Goal: Browse casually: Explore the website without a specific task or goal

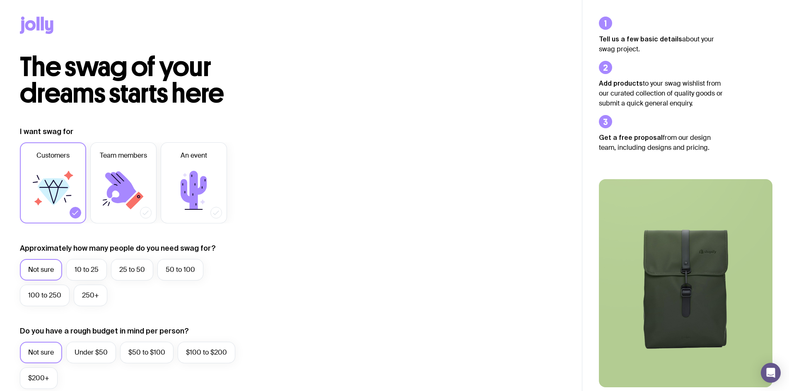
click at [46, 27] on icon at bounding box center [49, 27] width 8 height 14
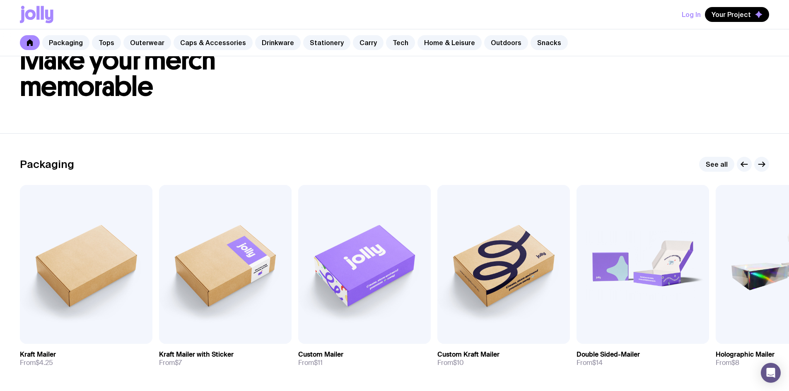
scroll to position [41, 0]
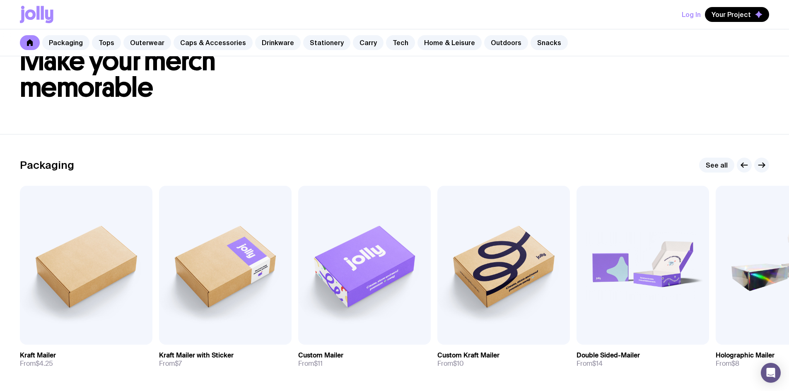
click at [268, 45] on link "Drinkware" at bounding box center [278, 42] width 46 height 15
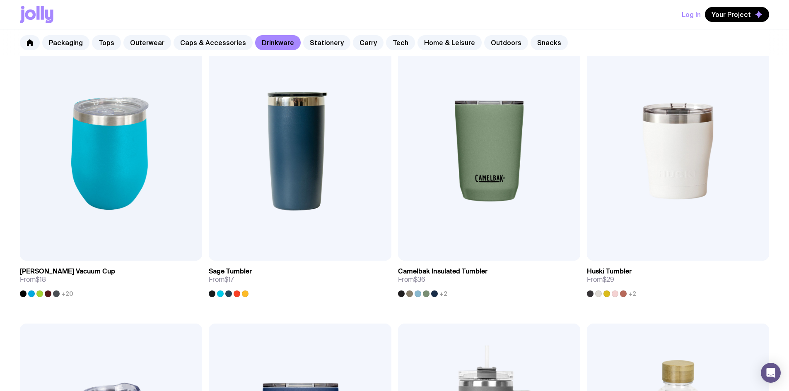
scroll to position [494, 0]
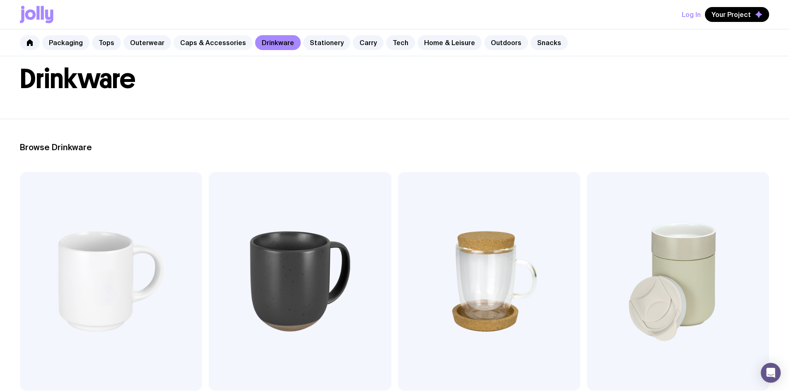
scroll to position [0, 0]
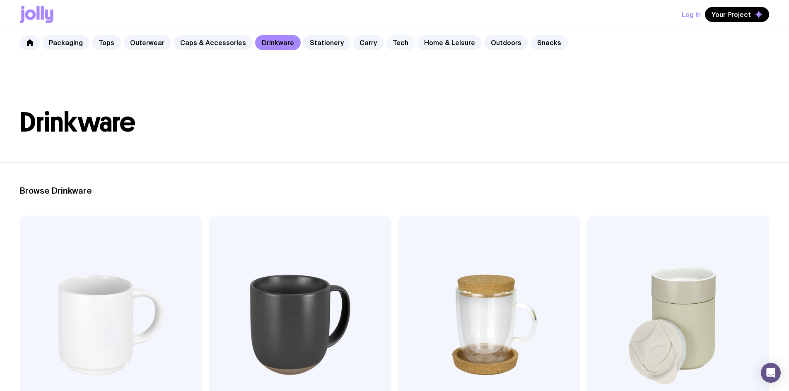
click at [396, 46] on link "Tech" at bounding box center [400, 42] width 29 height 15
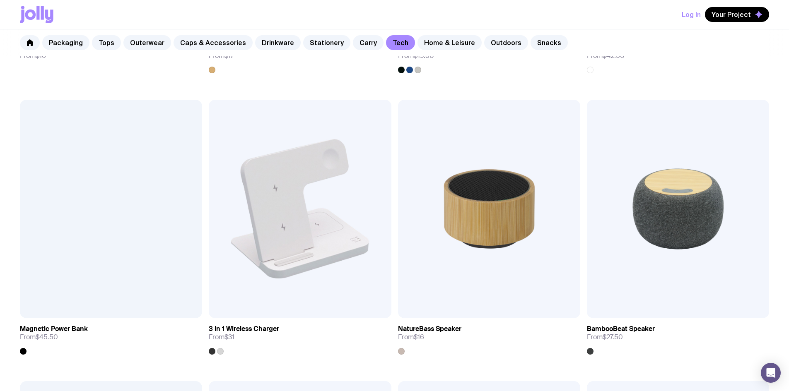
scroll to position [887, 0]
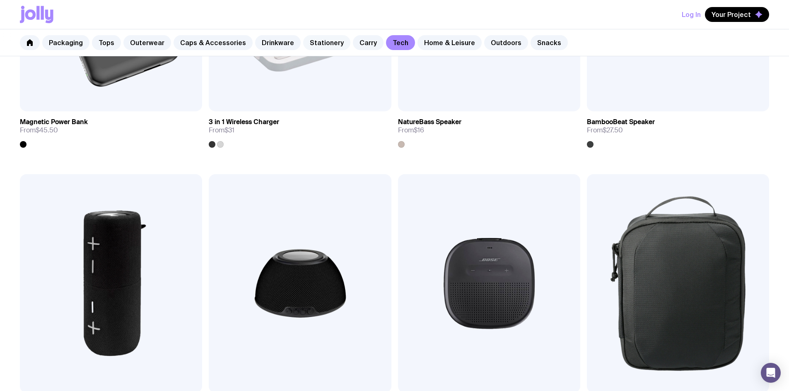
click at [319, 43] on link "Stationery" at bounding box center [326, 42] width 47 height 15
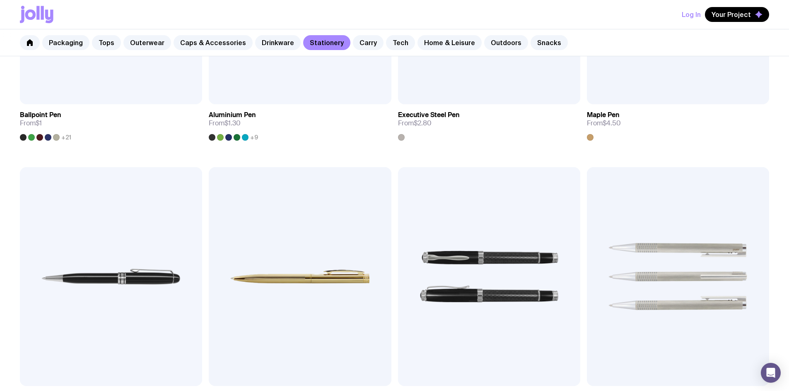
scroll to position [207, 0]
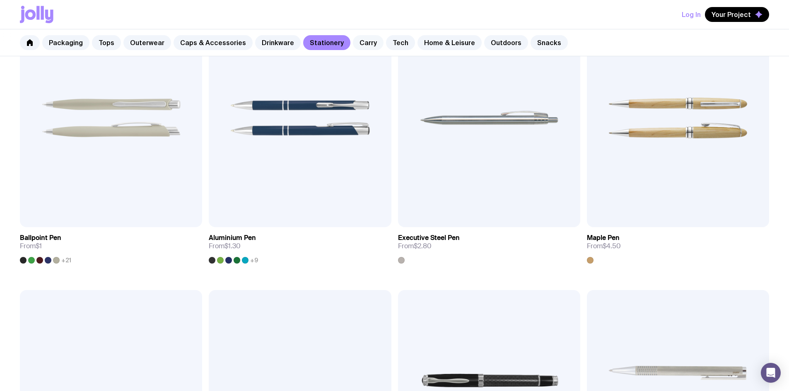
click at [357, 44] on link "Carry" at bounding box center [368, 42] width 31 height 15
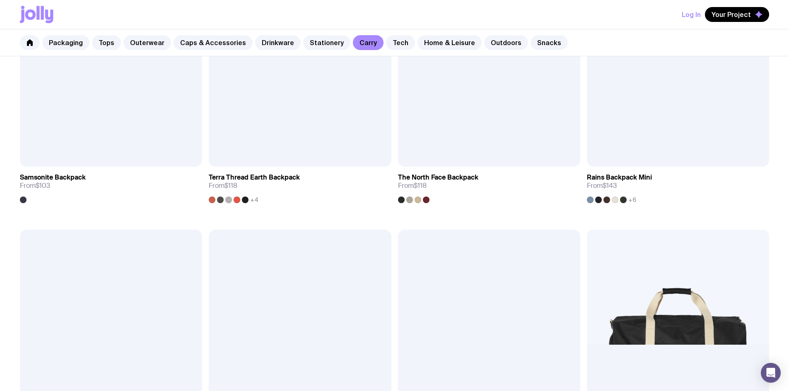
scroll to position [928, 0]
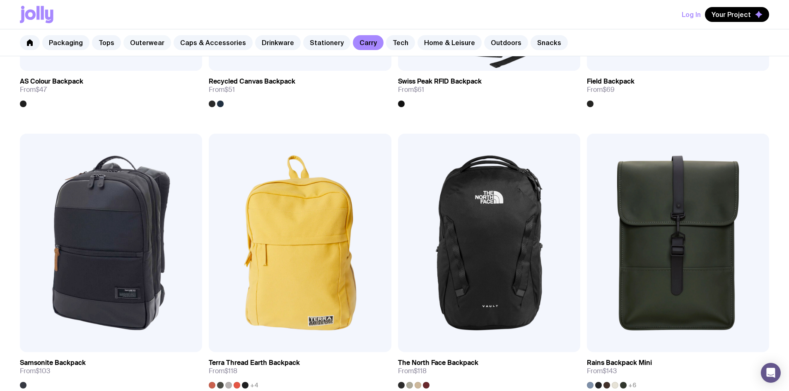
click at [145, 41] on link "Outerwear" at bounding box center [147, 42] width 48 height 15
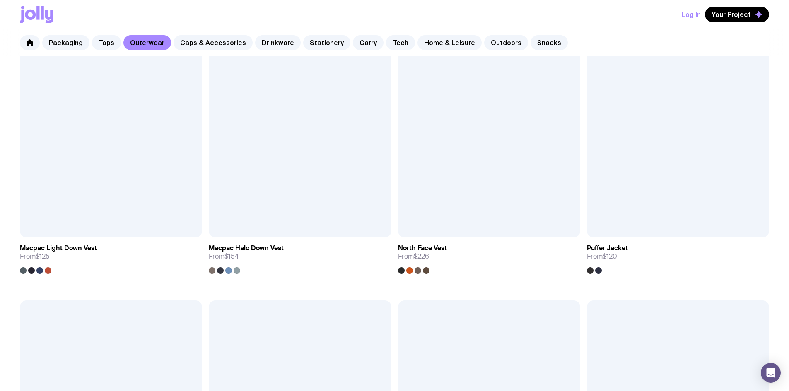
scroll to position [763, 0]
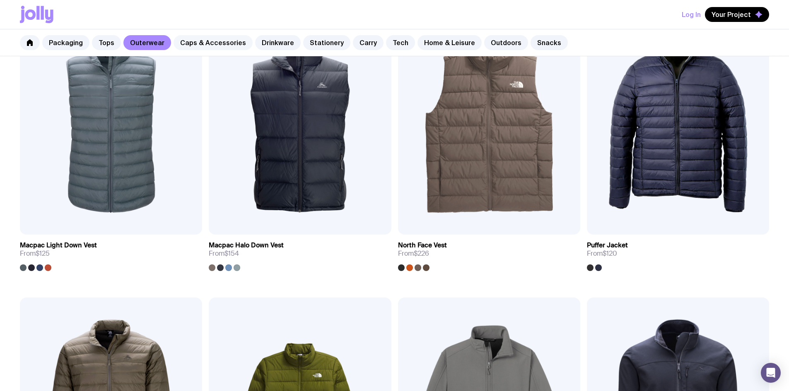
click at [216, 43] on link "Caps & Accessories" at bounding box center [213, 42] width 79 height 15
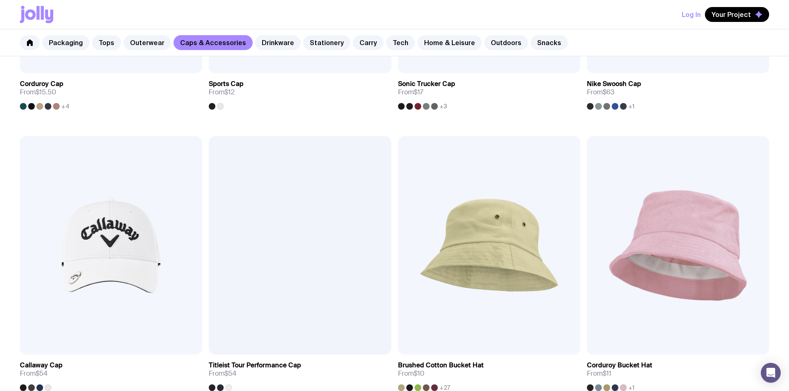
scroll to position [639, 0]
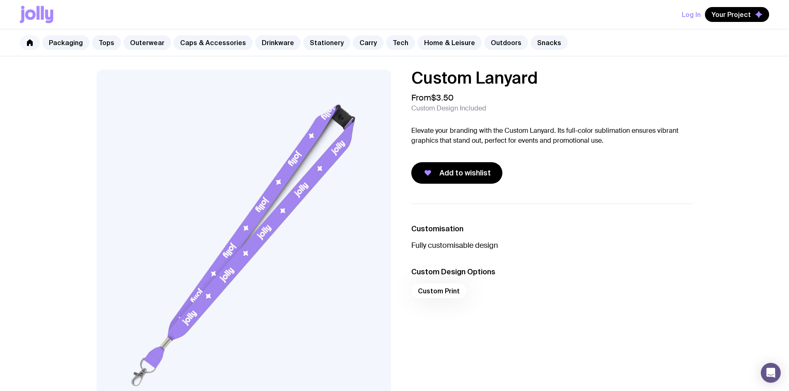
click at [29, 43] on icon at bounding box center [30, 42] width 6 height 7
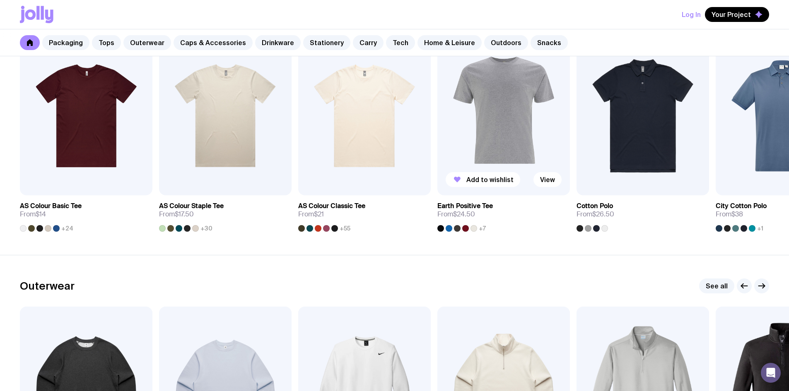
scroll to position [456, 0]
